Goal: Transaction & Acquisition: Purchase product/service

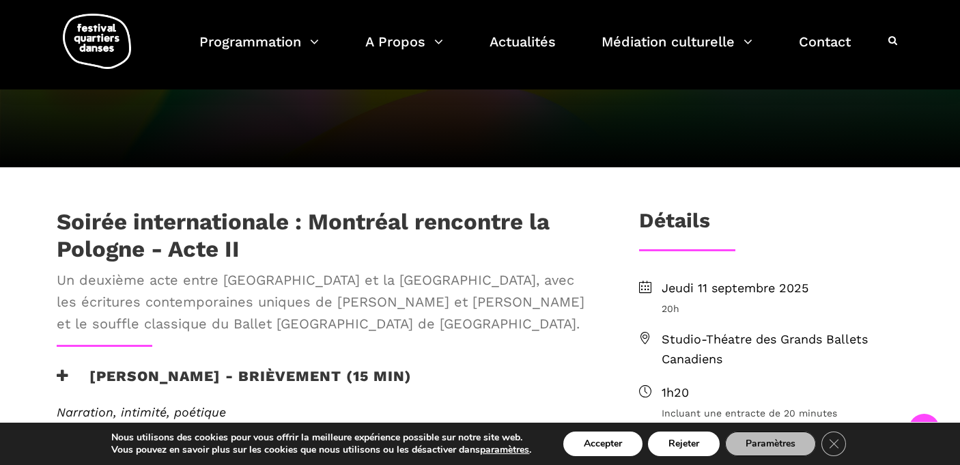
scroll to position [331, 0]
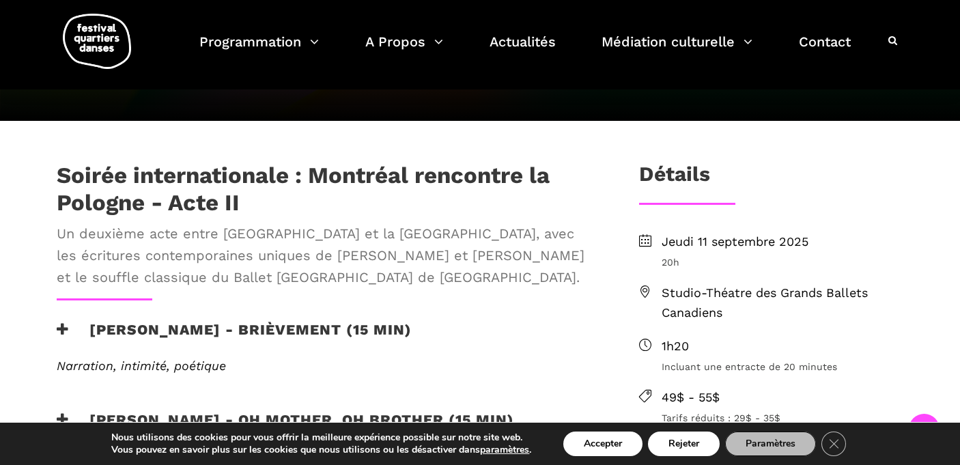
click at [784, 290] on span "Studio-Théatre des Grands Ballets Canadiens" at bounding box center [783, 303] width 242 height 40
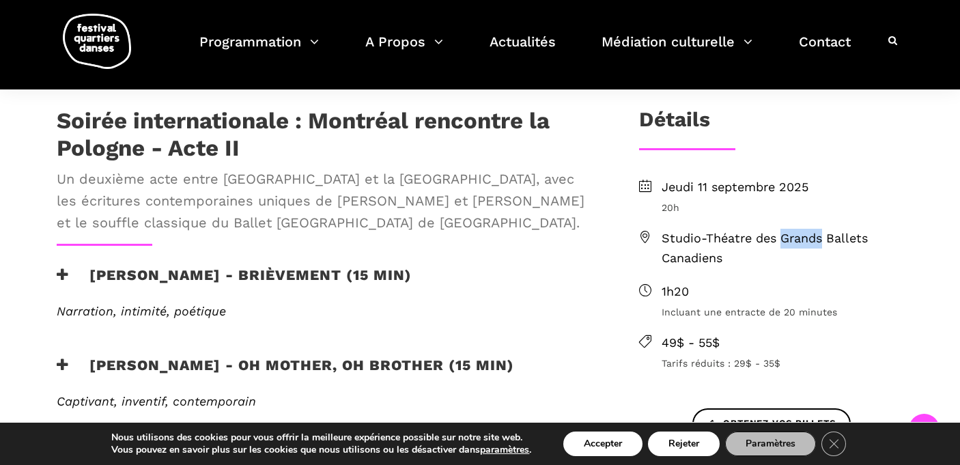
scroll to position [396, 0]
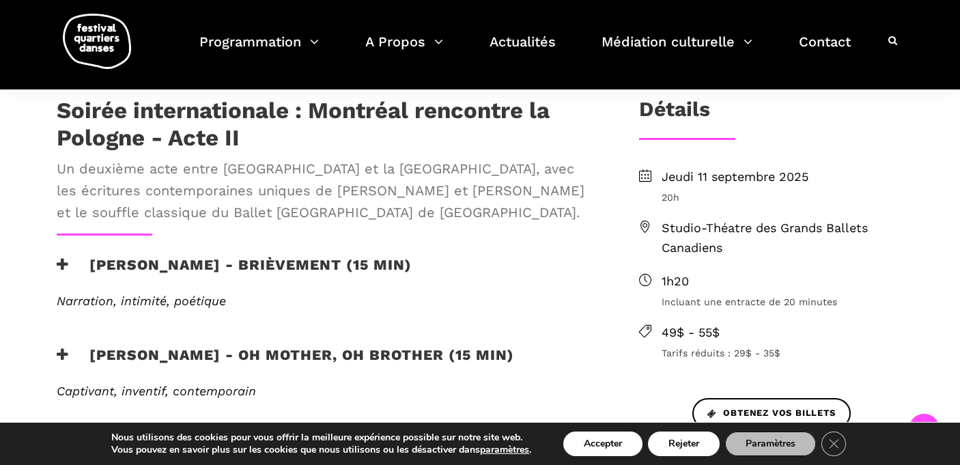
click at [736, 348] on span "Tarifs réduits : 29$ - 35$" at bounding box center [783, 353] width 242 height 15
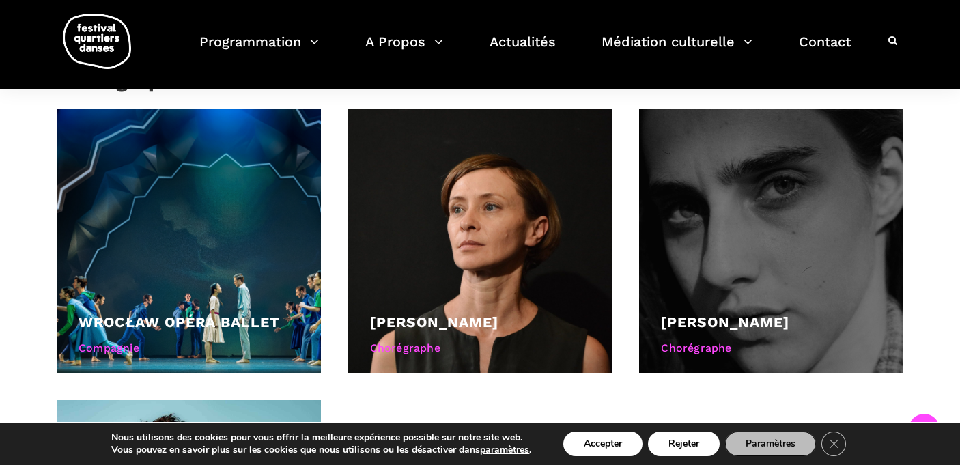
scroll to position [1102, 1]
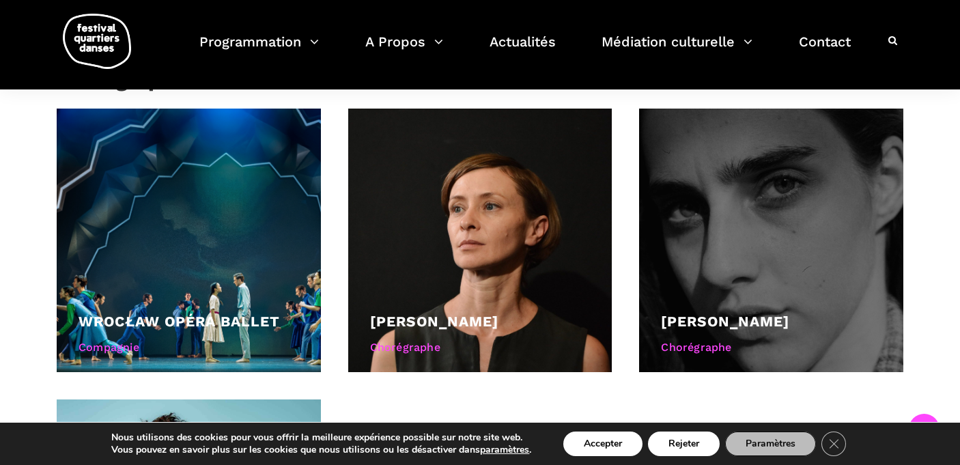
click at [720, 341] on div "Chorégraphe" at bounding box center [771, 348] width 221 height 18
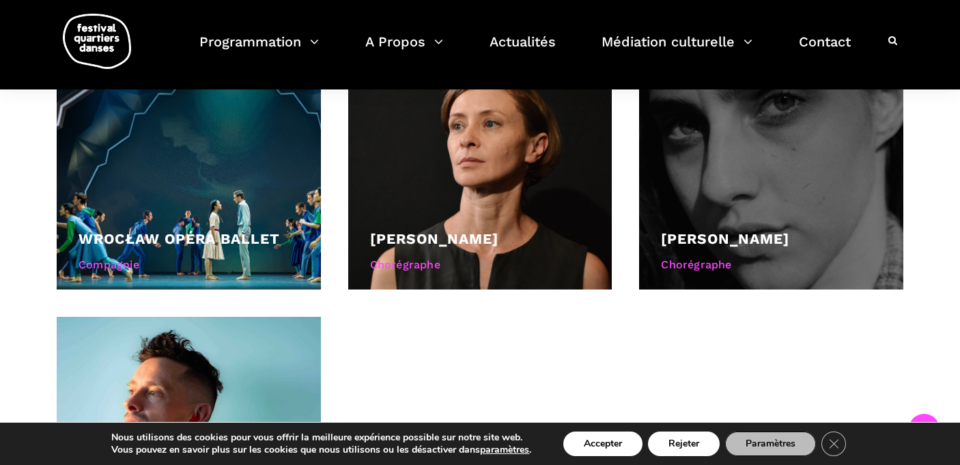
click at [753, 244] on div "[PERSON_NAME]" at bounding box center [771, 238] width 221 height 23
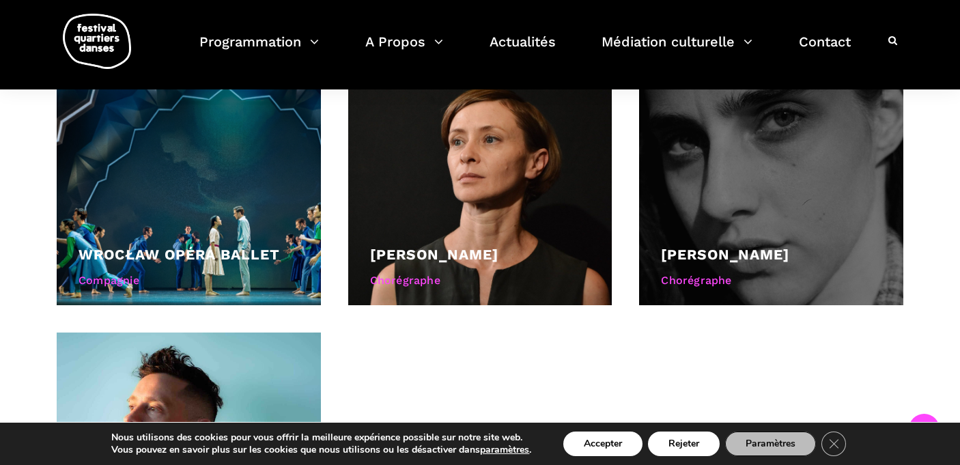
scroll to position [1173, 0]
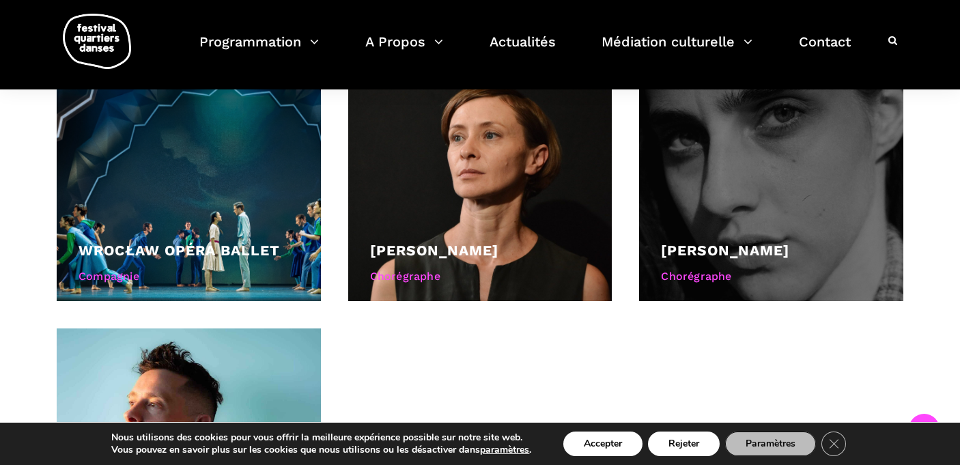
click at [708, 273] on div "Chorégraphe" at bounding box center [771, 277] width 221 height 18
click at [708, 242] on link "[PERSON_NAME]" at bounding box center [725, 250] width 128 height 17
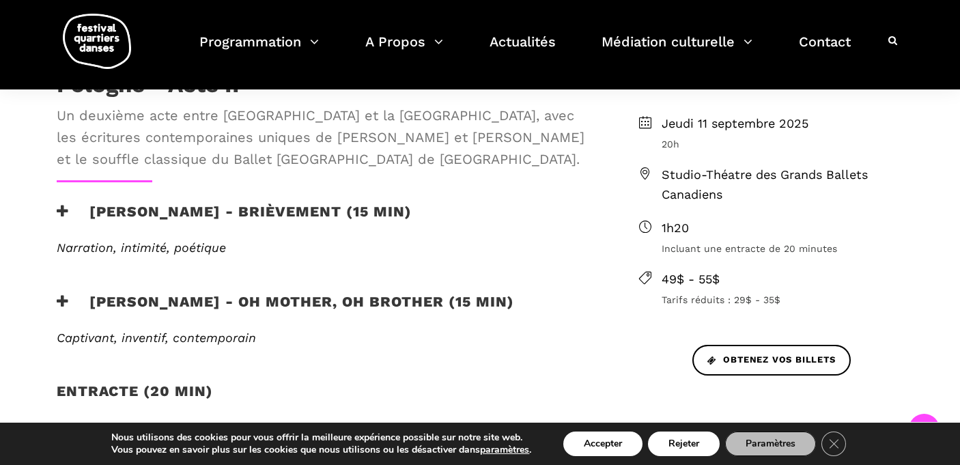
scroll to position [456, 0]
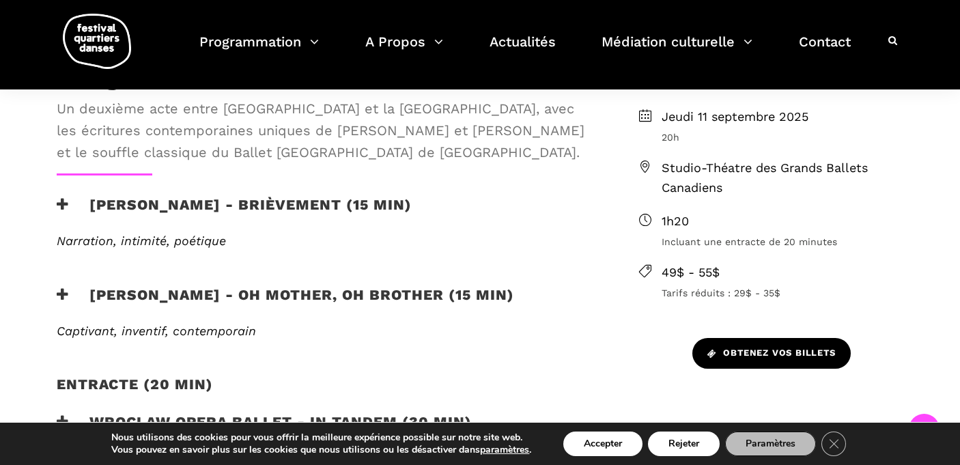
click at [775, 348] on span "Obtenez vos billets" at bounding box center [772, 353] width 128 height 14
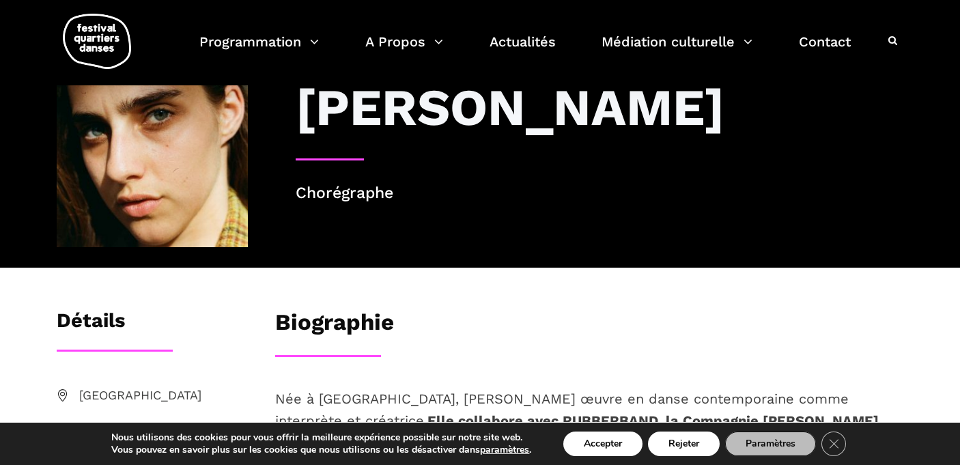
scroll to position [12, 0]
